Goal: Task Accomplishment & Management: Manage account settings

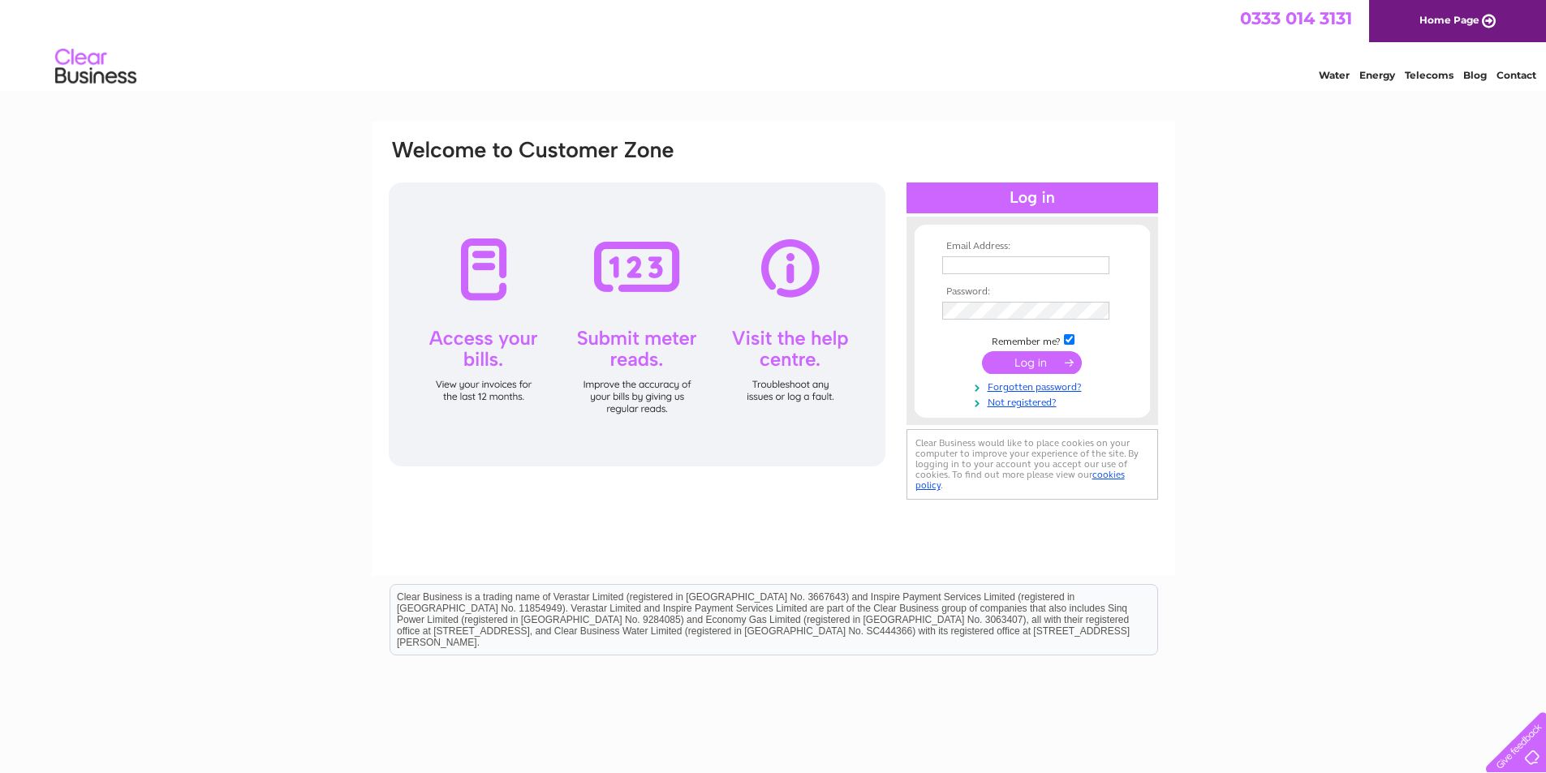
type input "[EMAIL_ADDRESS][DOMAIN_NAME]"
click at [1026, 365] on input "submit" at bounding box center [1032, 362] width 100 height 23
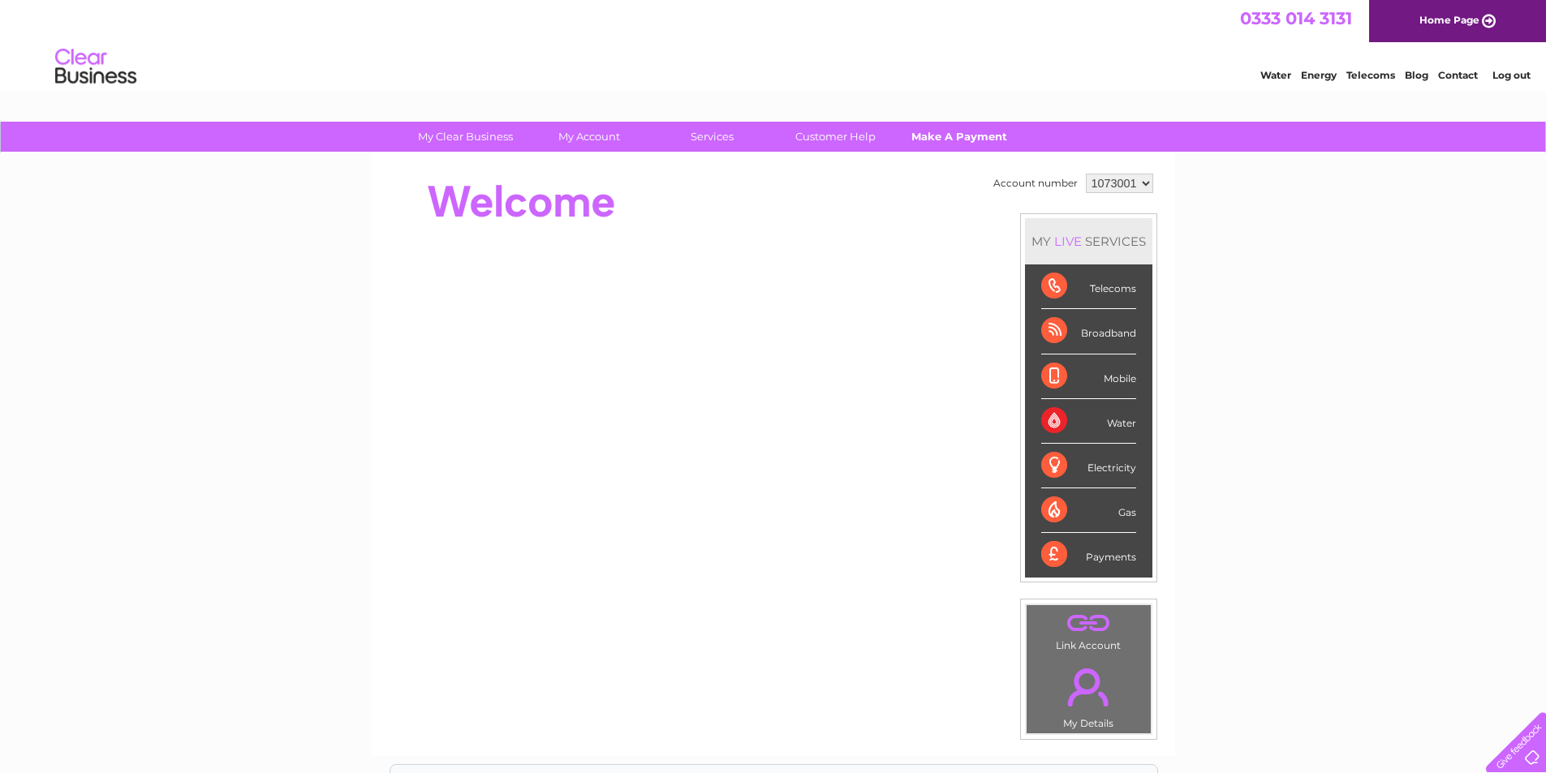
click at [953, 127] on link "Make A Payment" at bounding box center [959, 137] width 134 height 30
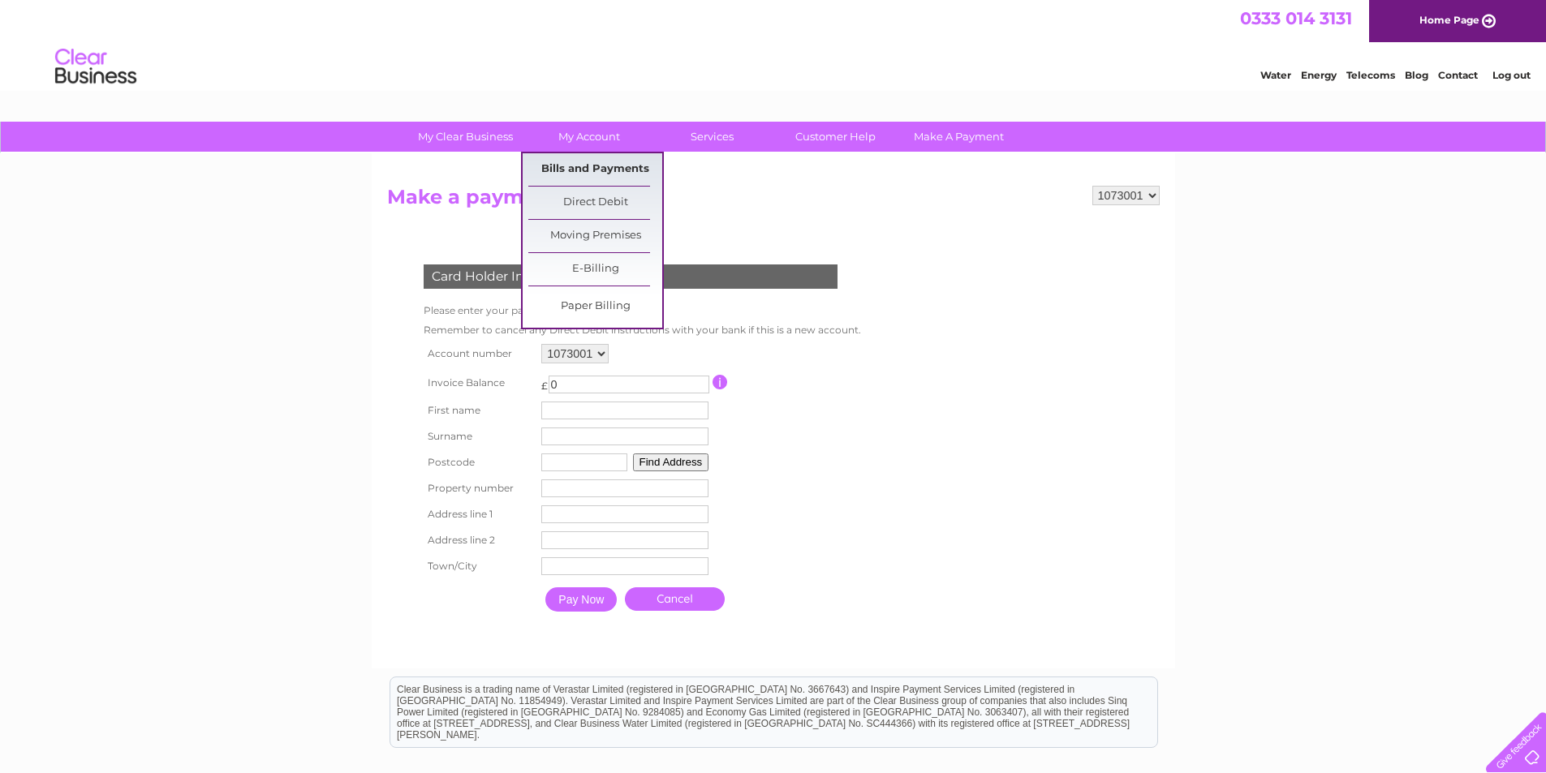
click at [588, 166] on link "Bills and Payments" at bounding box center [595, 169] width 134 height 32
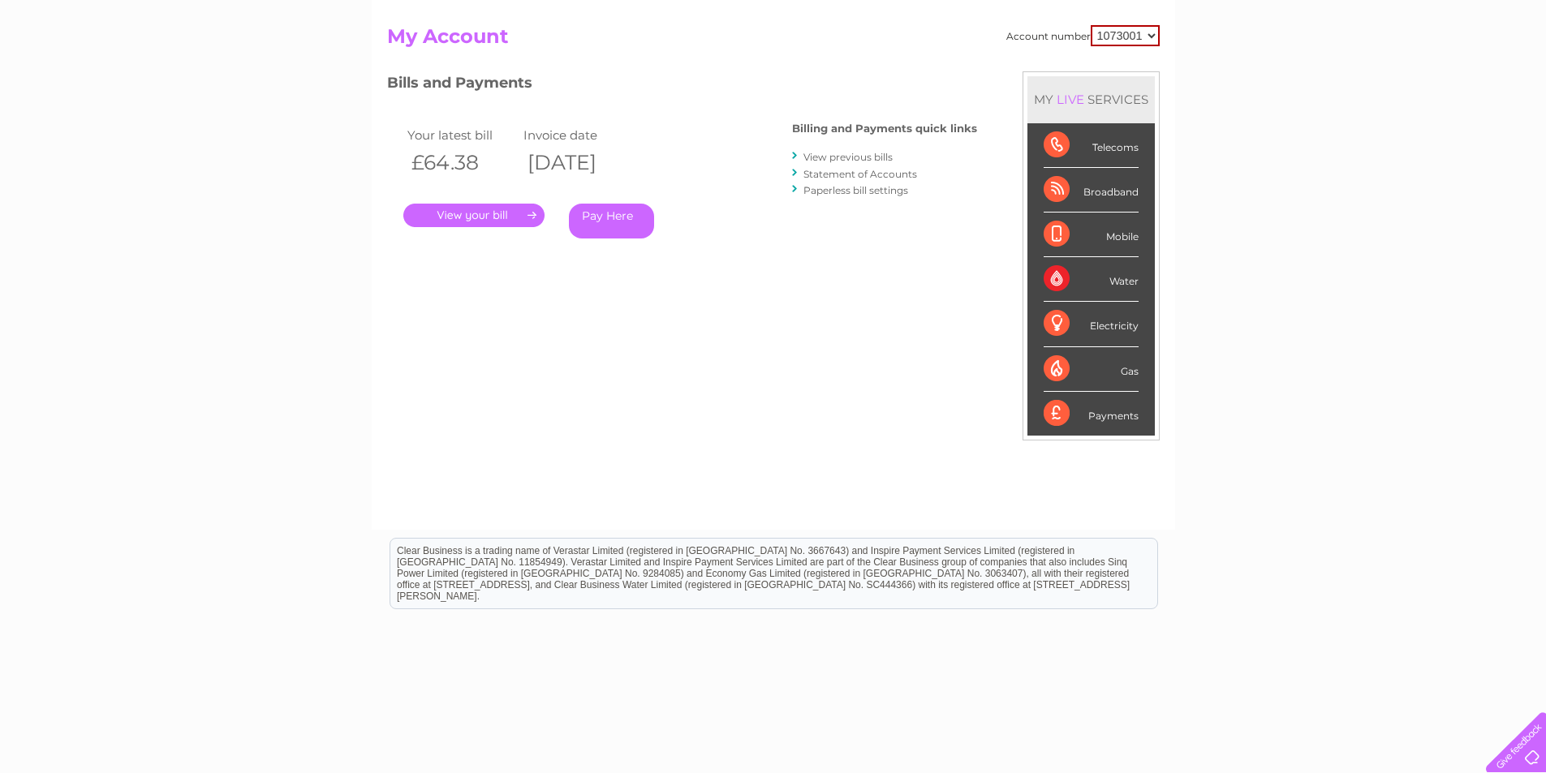
scroll to position [162, 0]
click at [509, 209] on link "." at bounding box center [473, 214] width 141 height 24
